Goal: Navigation & Orientation: Find specific page/section

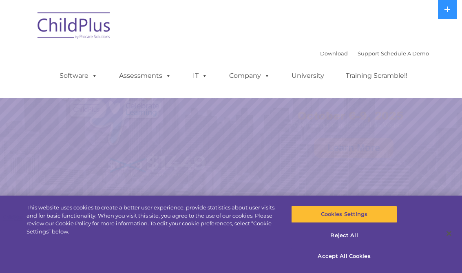
select select "MEDIUM"
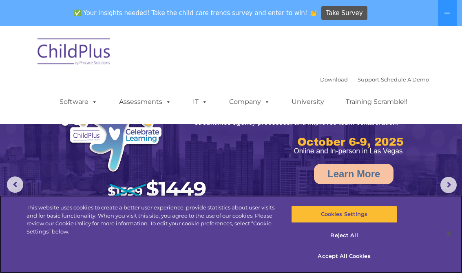
click at [329, 255] on button "Accept All Cookies" at bounding box center [344, 256] width 106 height 17
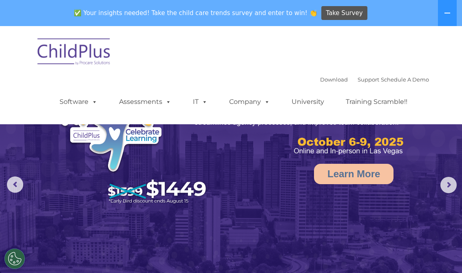
click at [26, 96] on nav "Download Support | Schedule A Demo  MENU MENU Software ChildPlus: The original…" at bounding box center [231, 75] width 462 height 98
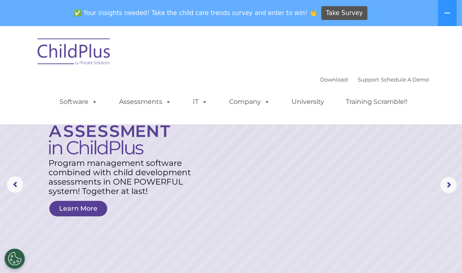
click at [439, 19] on button at bounding box center [447, 13] width 19 height 26
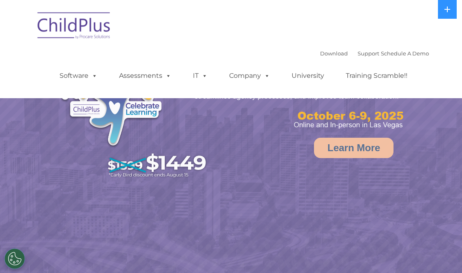
select select "MEDIUM"
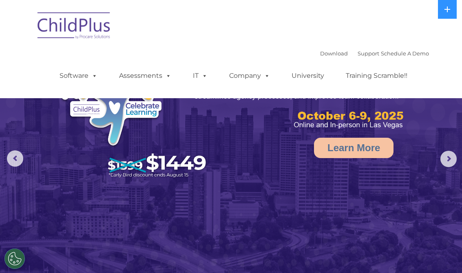
click at [154, 76] on link "Assessments" at bounding box center [145, 76] width 68 height 16
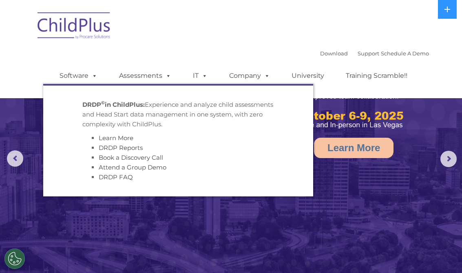
click at [154, 69] on link "Assessments" at bounding box center [145, 76] width 68 height 16
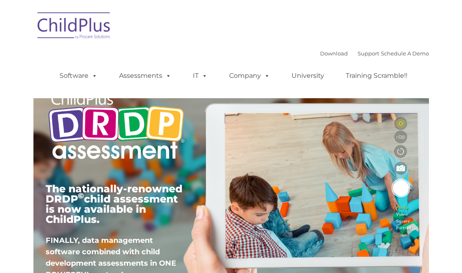
type input ""
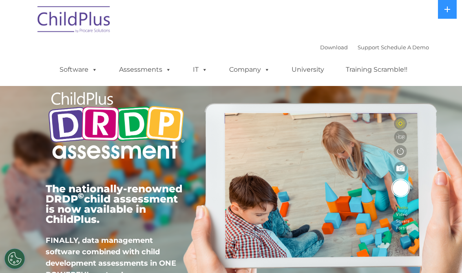
click at [92, 22] on img at bounding box center [74, 20] width 82 height 41
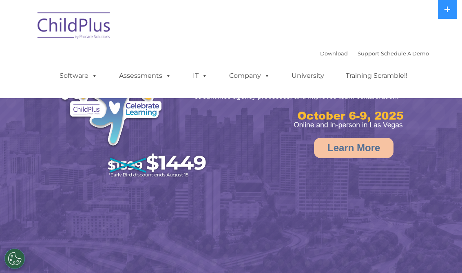
select select "MEDIUM"
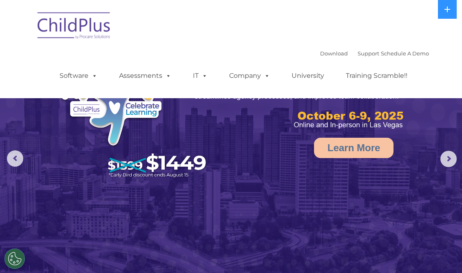
click at [445, 18] on button at bounding box center [447, 9] width 19 height 19
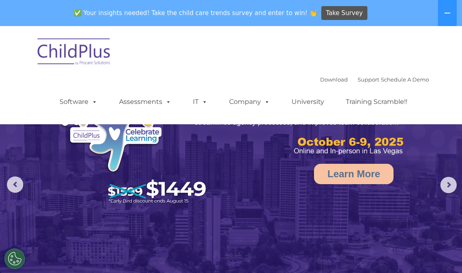
click at [454, 12] on button at bounding box center [447, 13] width 19 height 26
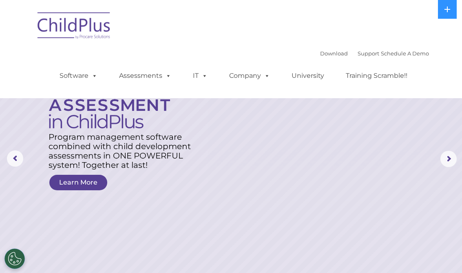
click at [238, 76] on link "Company" at bounding box center [249, 76] width 57 height 16
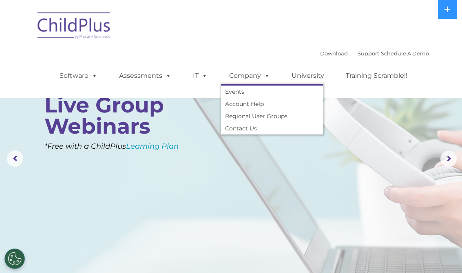
click at [195, 79] on link "IT" at bounding box center [200, 76] width 31 height 16
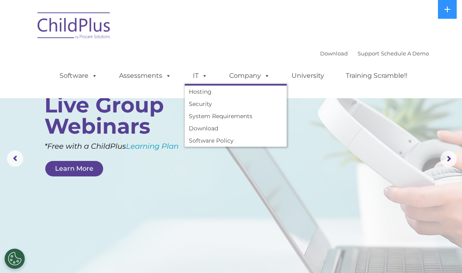
click at [137, 79] on link "Assessments" at bounding box center [145, 76] width 68 height 16
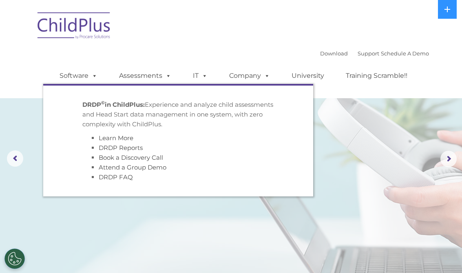
click at [73, 75] on link "Software" at bounding box center [78, 76] width 54 height 16
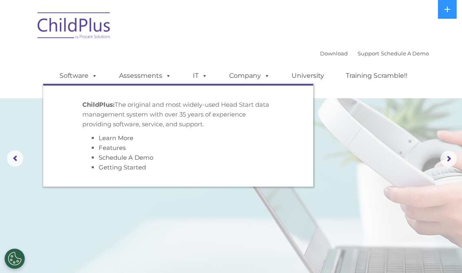
click at [24, 49] on nav "Download Support | Schedule A Demo  MENU MENU Software ChildPlus: The original…" at bounding box center [231, 49] width 462 height 98
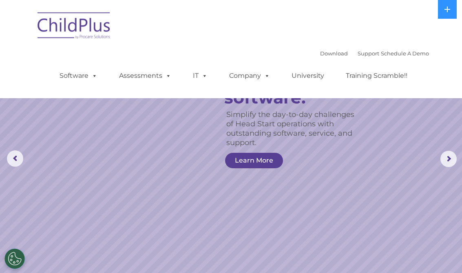
click at [75, 35] on img at bounding box center [74, 27] width 82 height 41
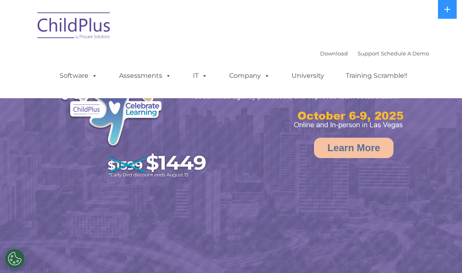
select select "MEDIUM"
